Goal: Navigation & Orientation: Go to known website

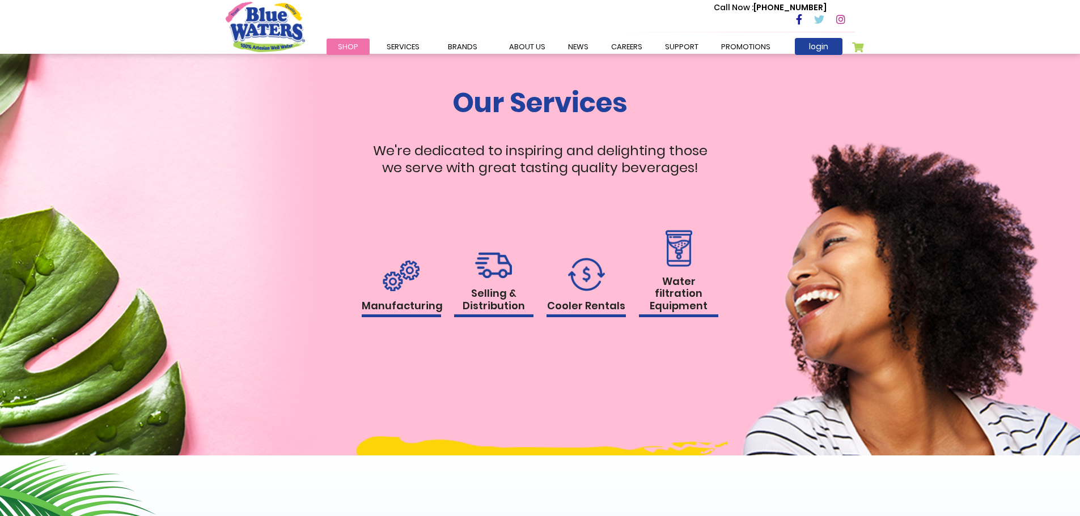
scroll to position [1077, 0]
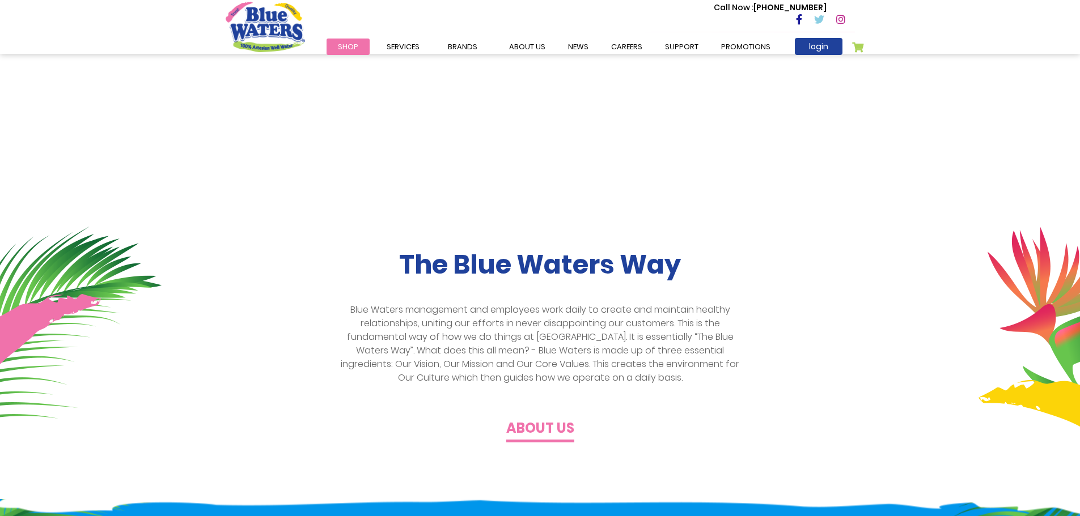
scroll to position [170, 0]
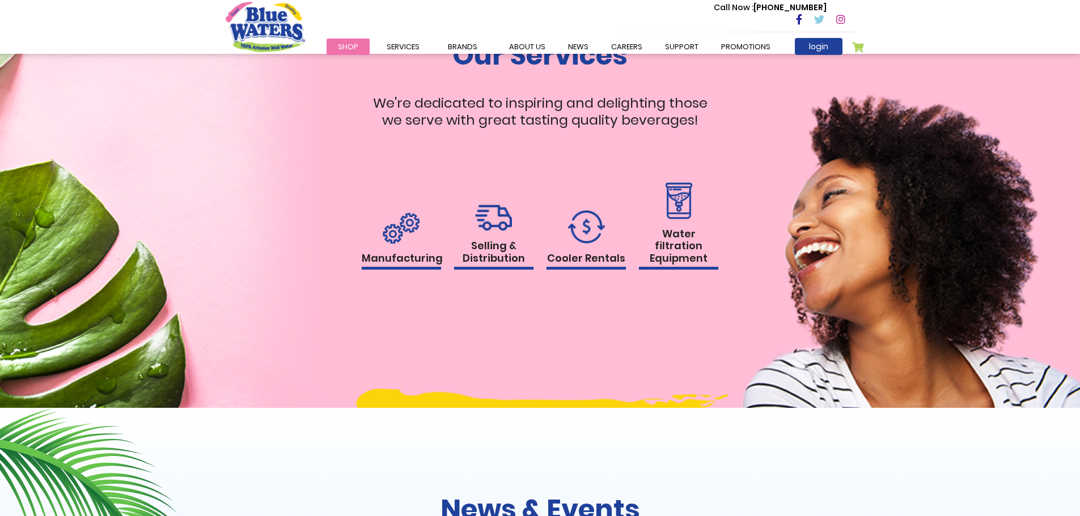
scroll to position [1077, 0]
